Goal: Check status: Check status

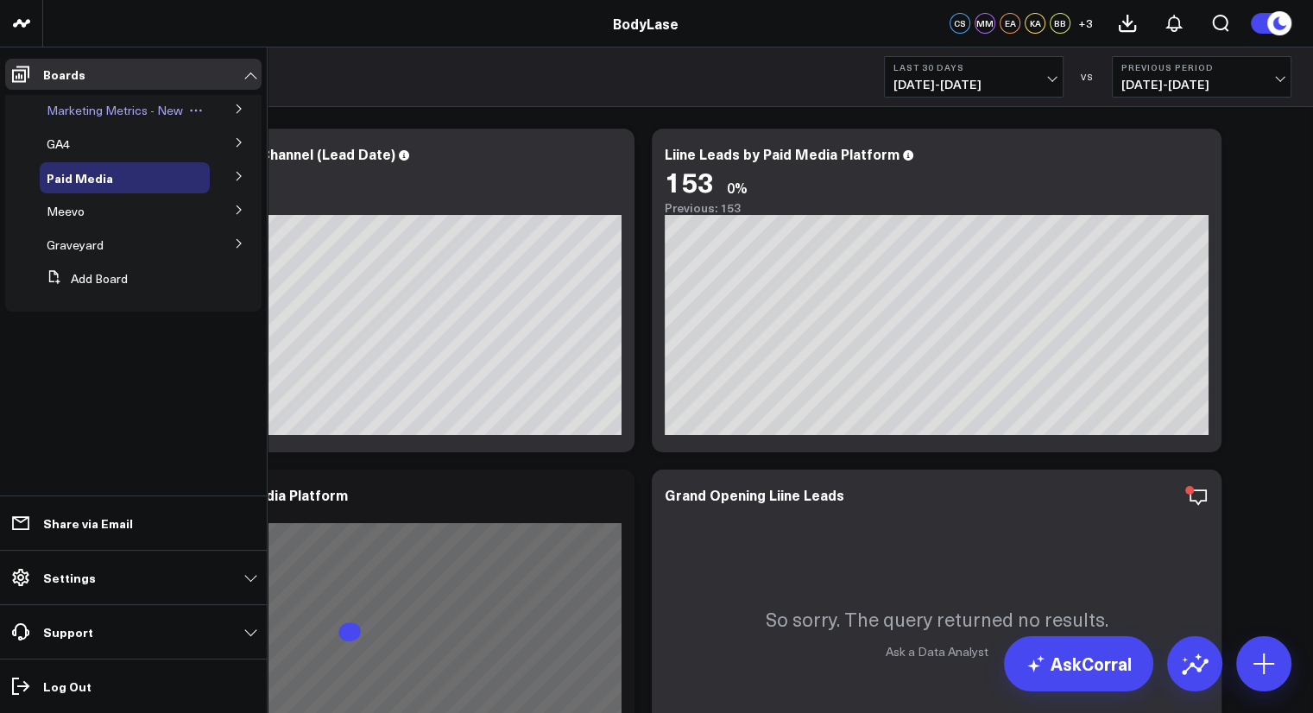
click at [142, 109] on span "Marketing Metrics - New" at bounding box center [115, 110] width 136 height 16
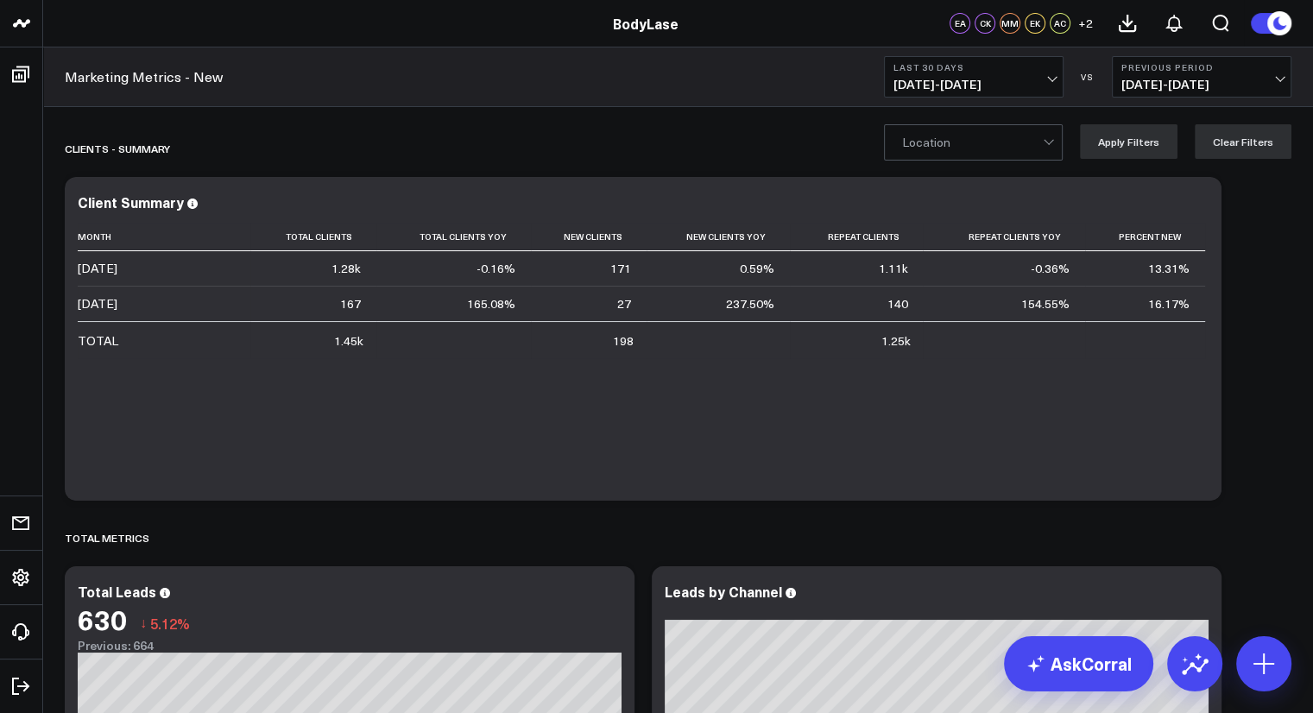
click at [1040, 78] on span "[DATE] - [DATE]" at bounding box center [974, 85] width 161 height 14
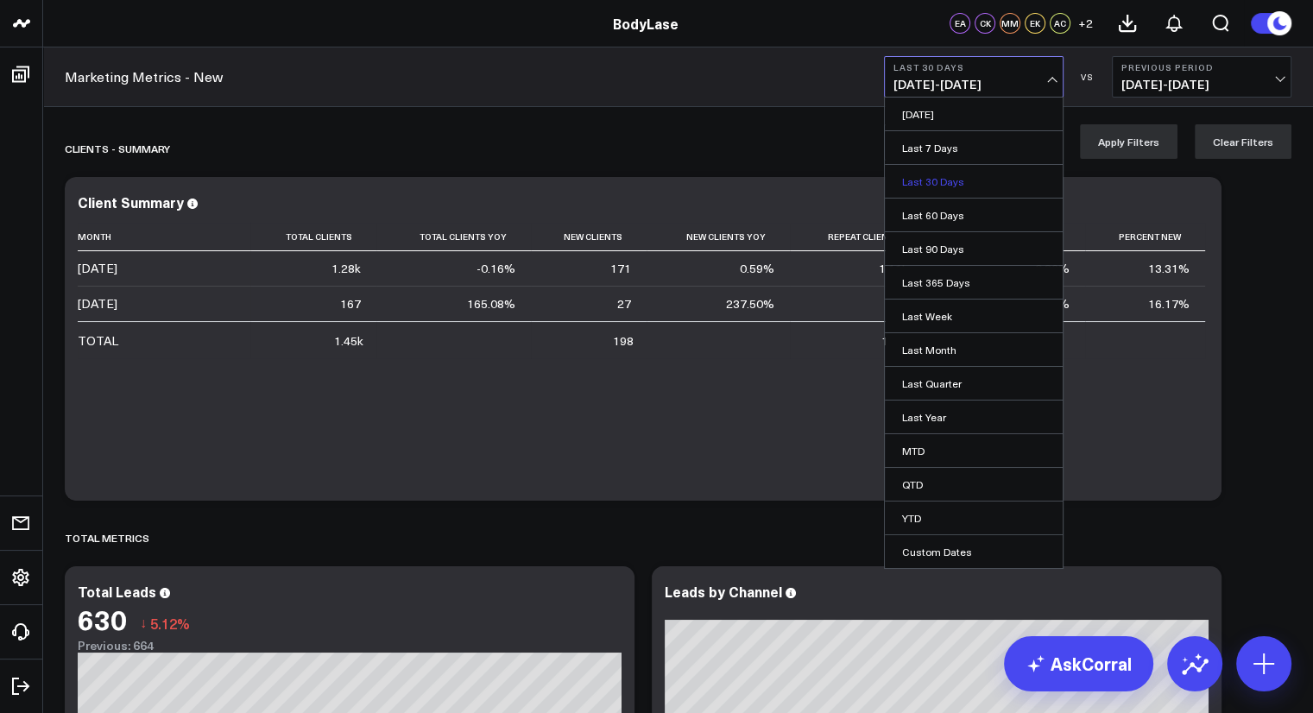
click at [960, 193] on link "Last 30 Days" at bounding box center [974, 181] width 178 height 33
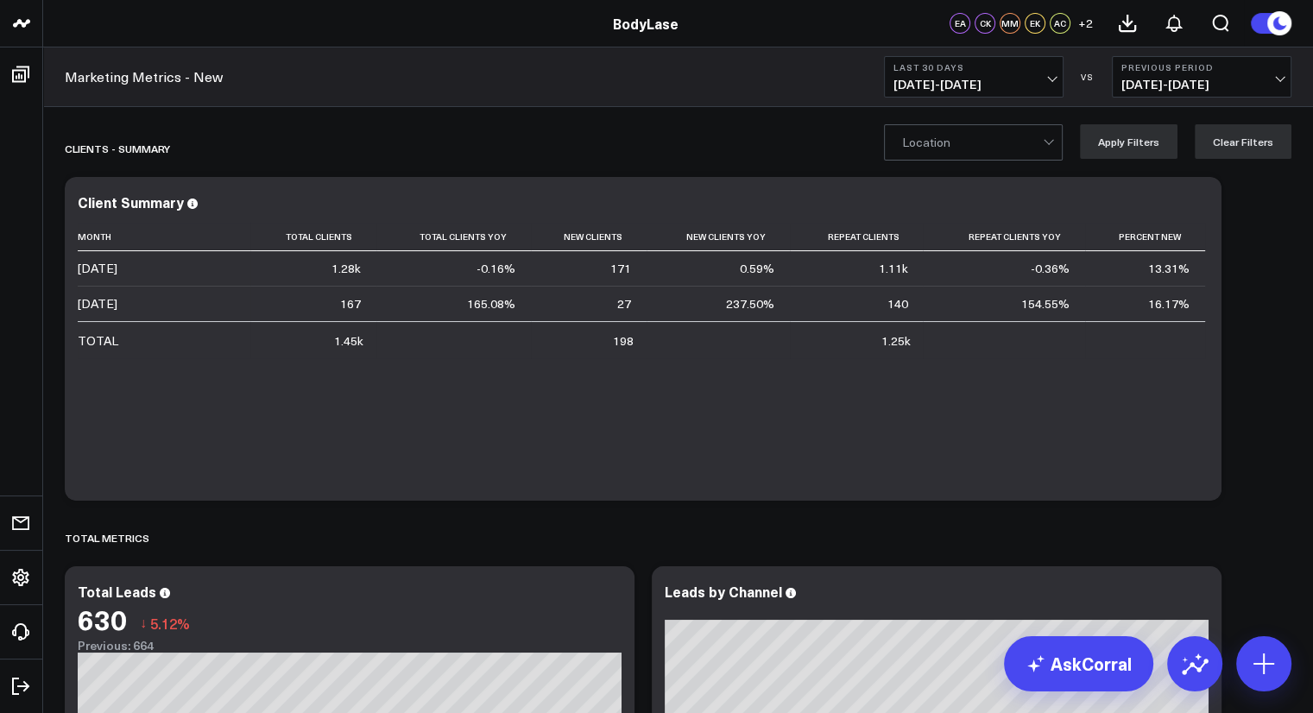
click at [1043, 78] on span "[DATE] - [DATE]" at bounding box center [974, 85] width 161 height 14
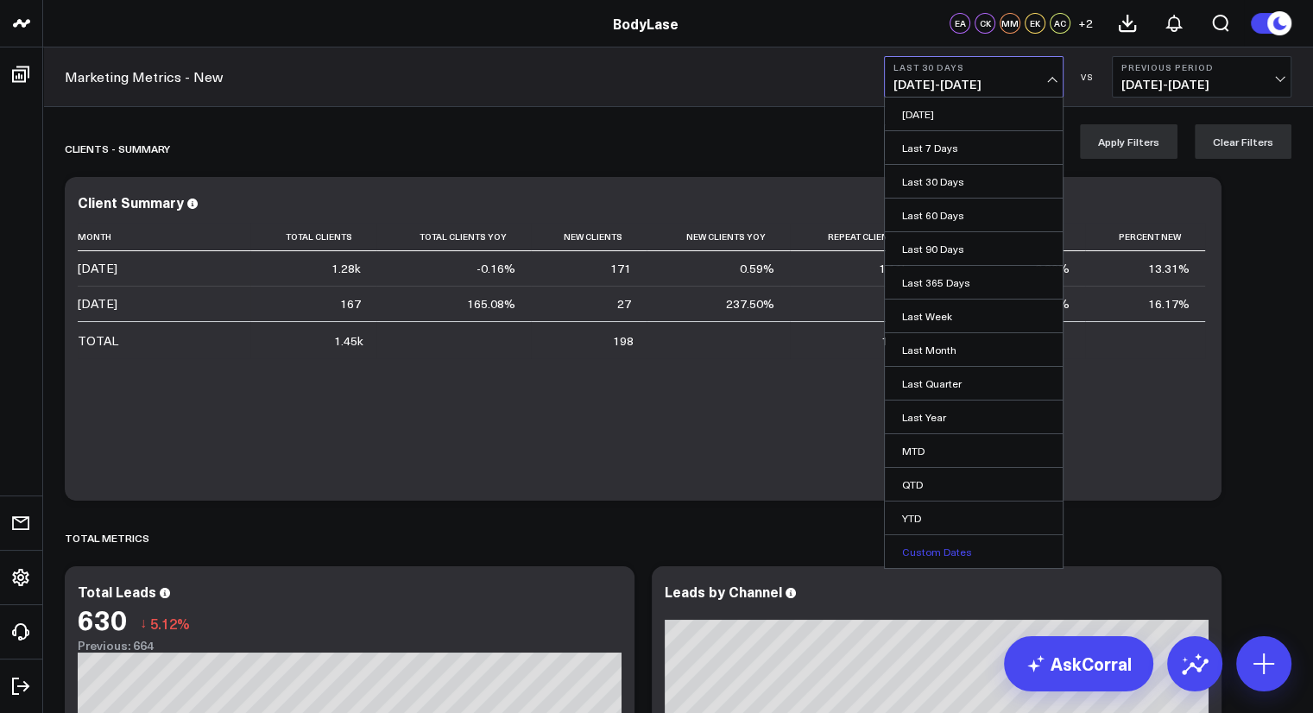
click at [971, 552] on link "Custom Dates" at bounding box center [974, 551] width 178 height 33
select select "8"
select select "2025"
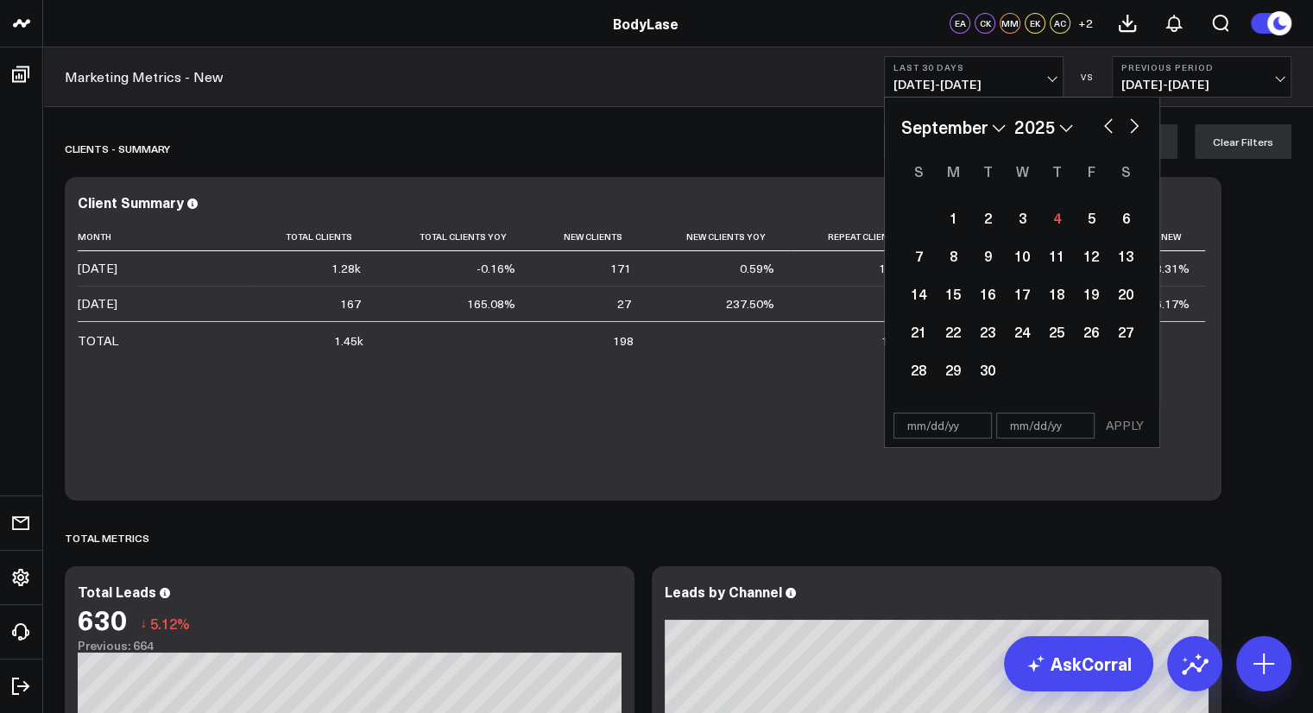
click at [1102, 123] on button "button" at bounding box center [1108, 124] width 17 height 21
select select "7"
select select "2025"
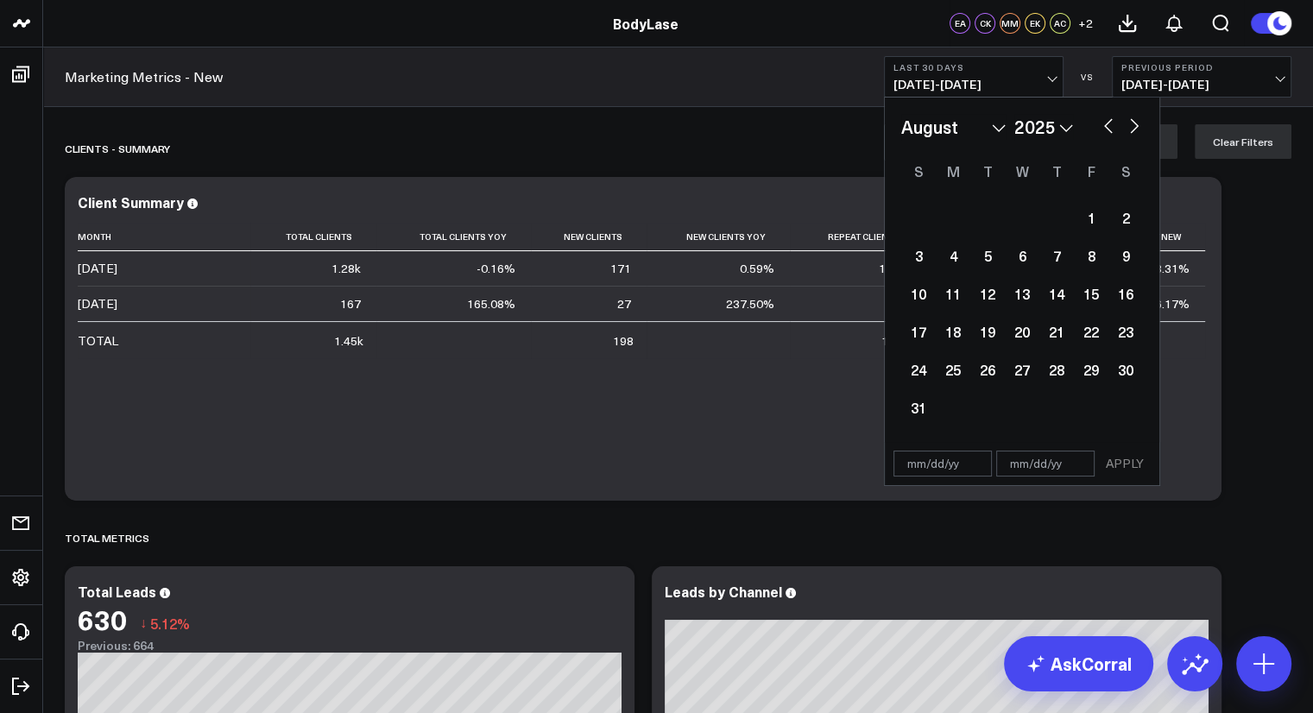
click at [1108, 131] on button "button" at bounding box center [1108, 124] width 17 height 21
select select "6"
select select "2025"
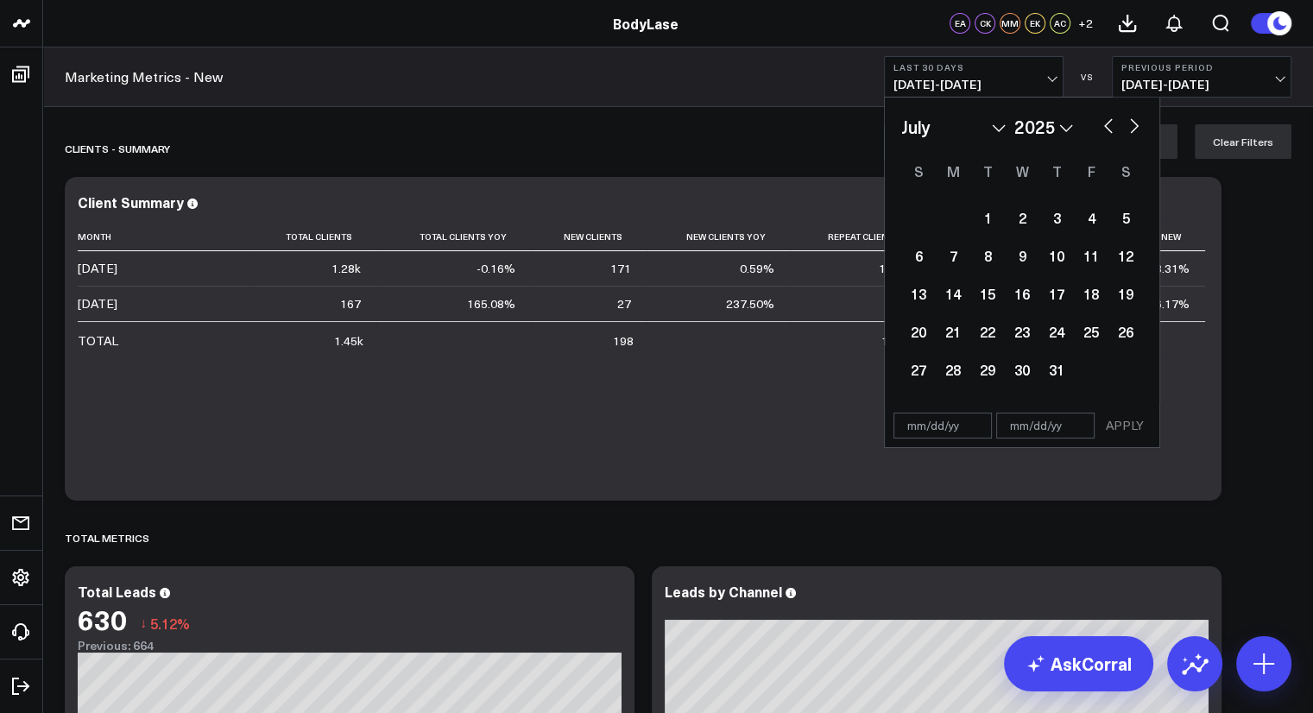
click at [1132, 125] on button "button" at bounding box center [1134, 124] width 17 height 21
select select "7"
select select "2025"
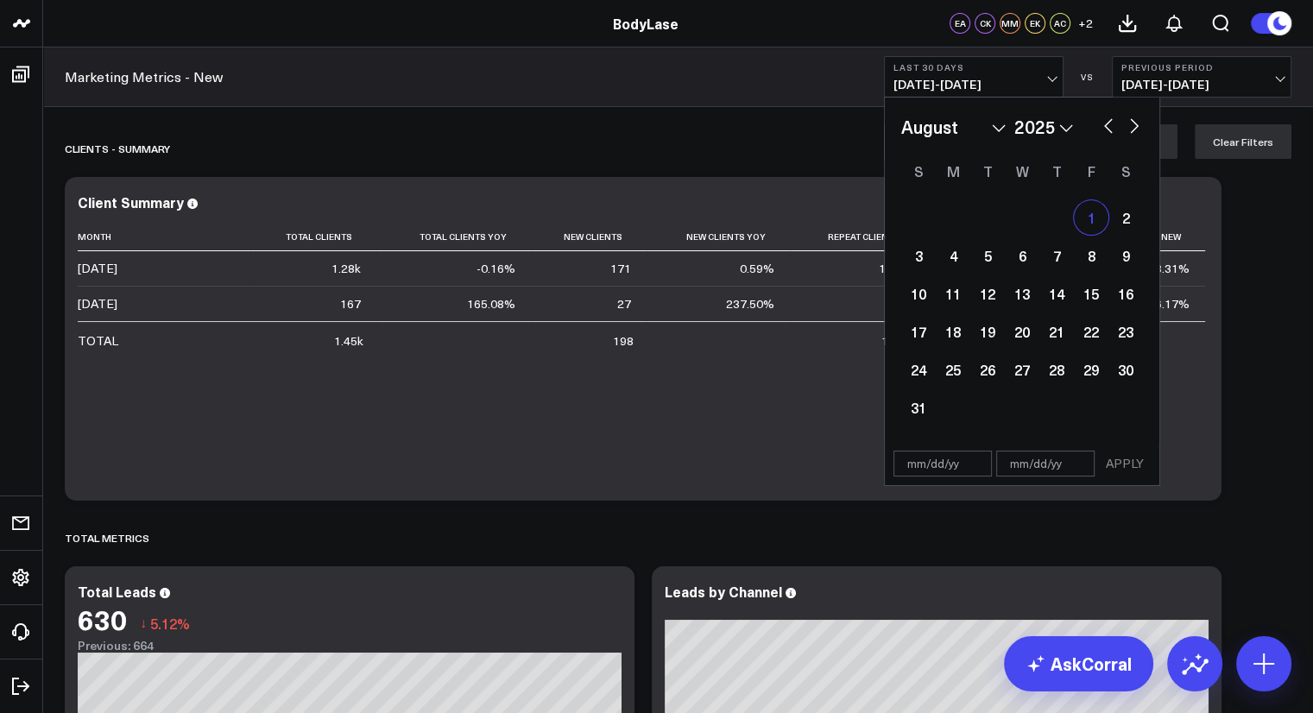
click at [1090, 220] on div "1" at bounding box center [1091, 217] width 35 height 35
type input "[DATE]"
select select "7"
select select "2025"
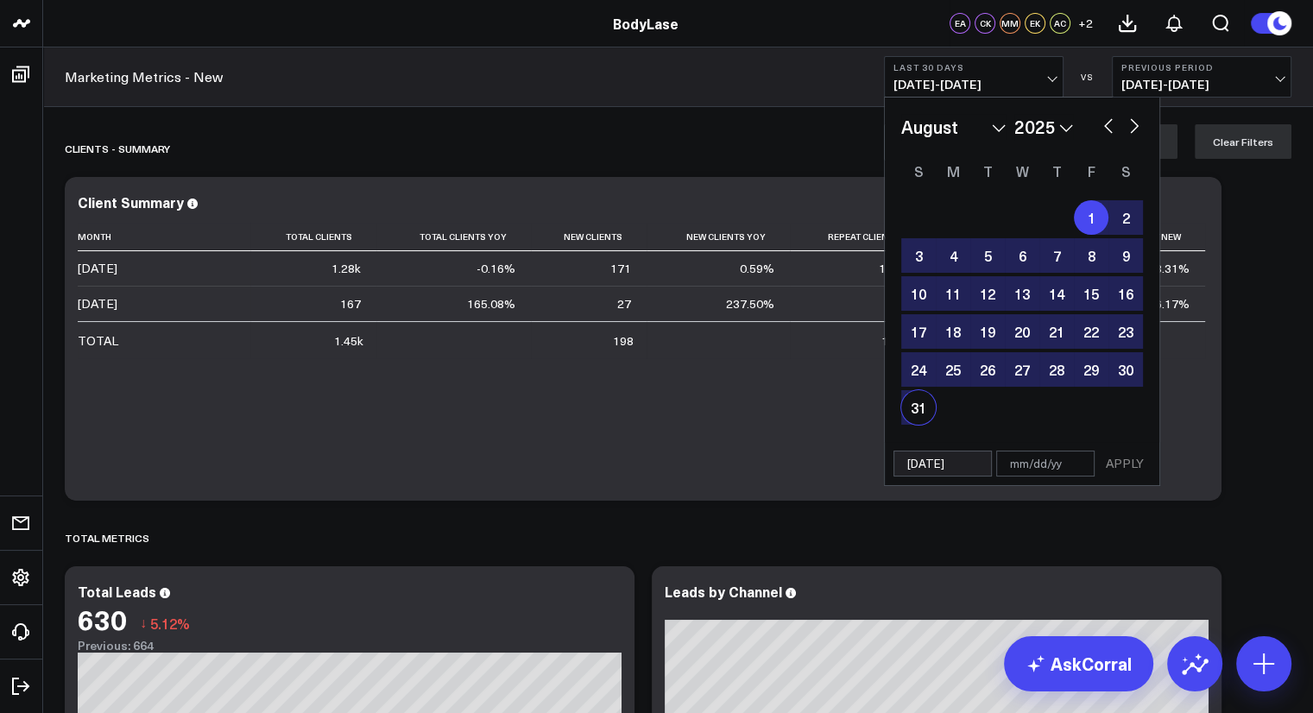
click at [927, 419] on div "31" at bounding box center [918, 407] width 35 height 35
type input "[DATE]"
select select "7"
select select "2025"
click at [1125, 460] on button "APPLY" at bounding box center [1125, 464] width 52 height 26
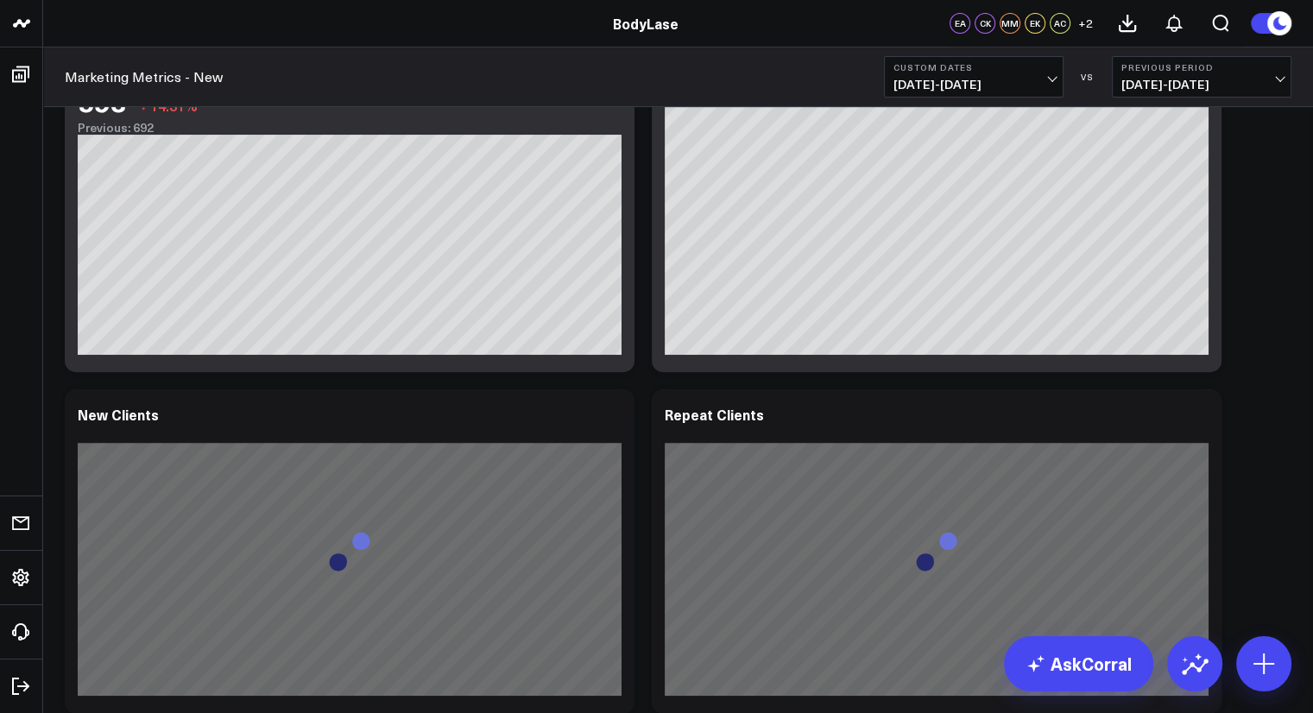
scroll to position [259, 0]
